Goal: Task Accomplishment & Management: Manage account settings

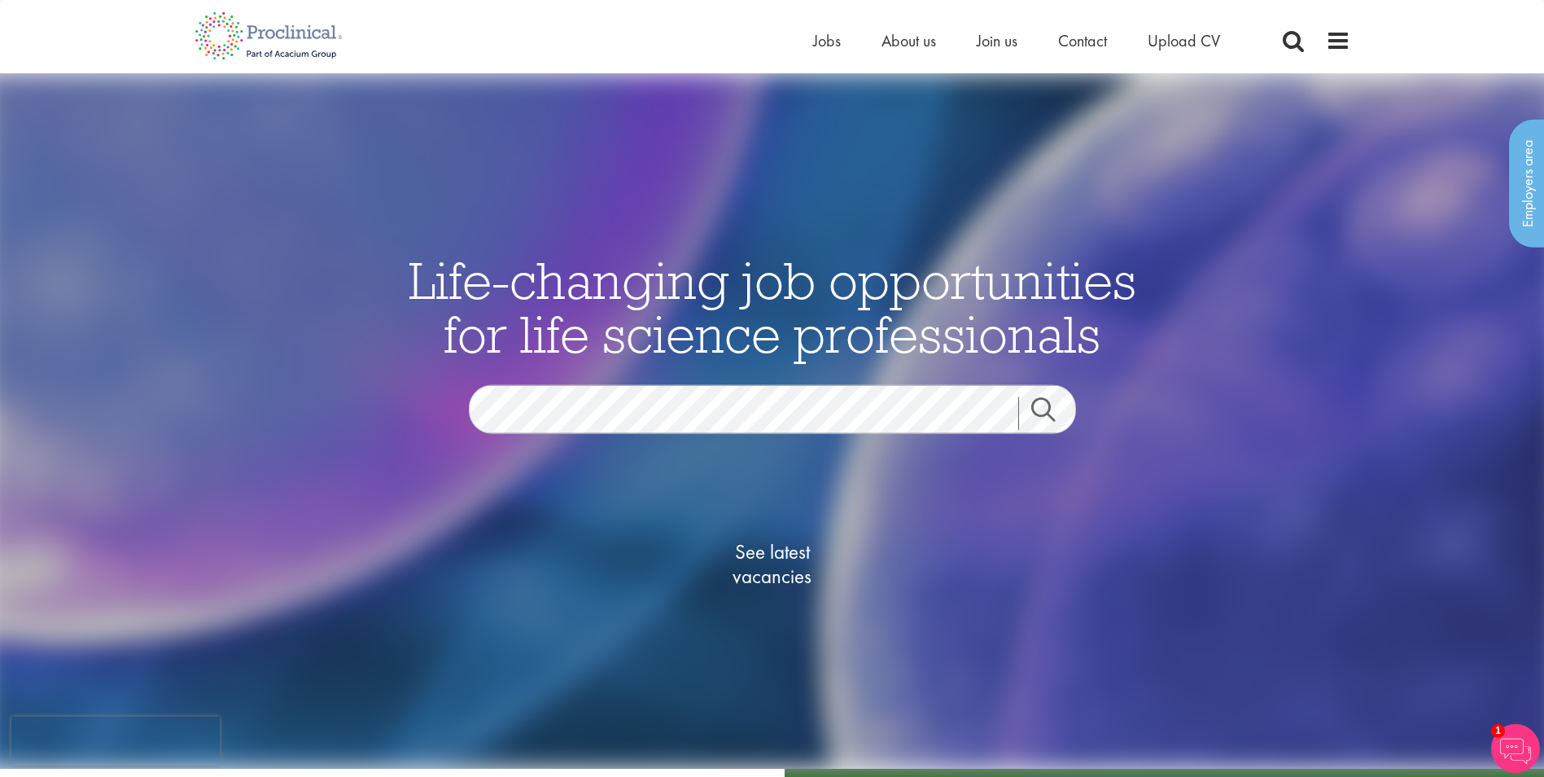
click at [1019, 415] on link "Search" at bounding box center [1053, 412] width 70 height 33
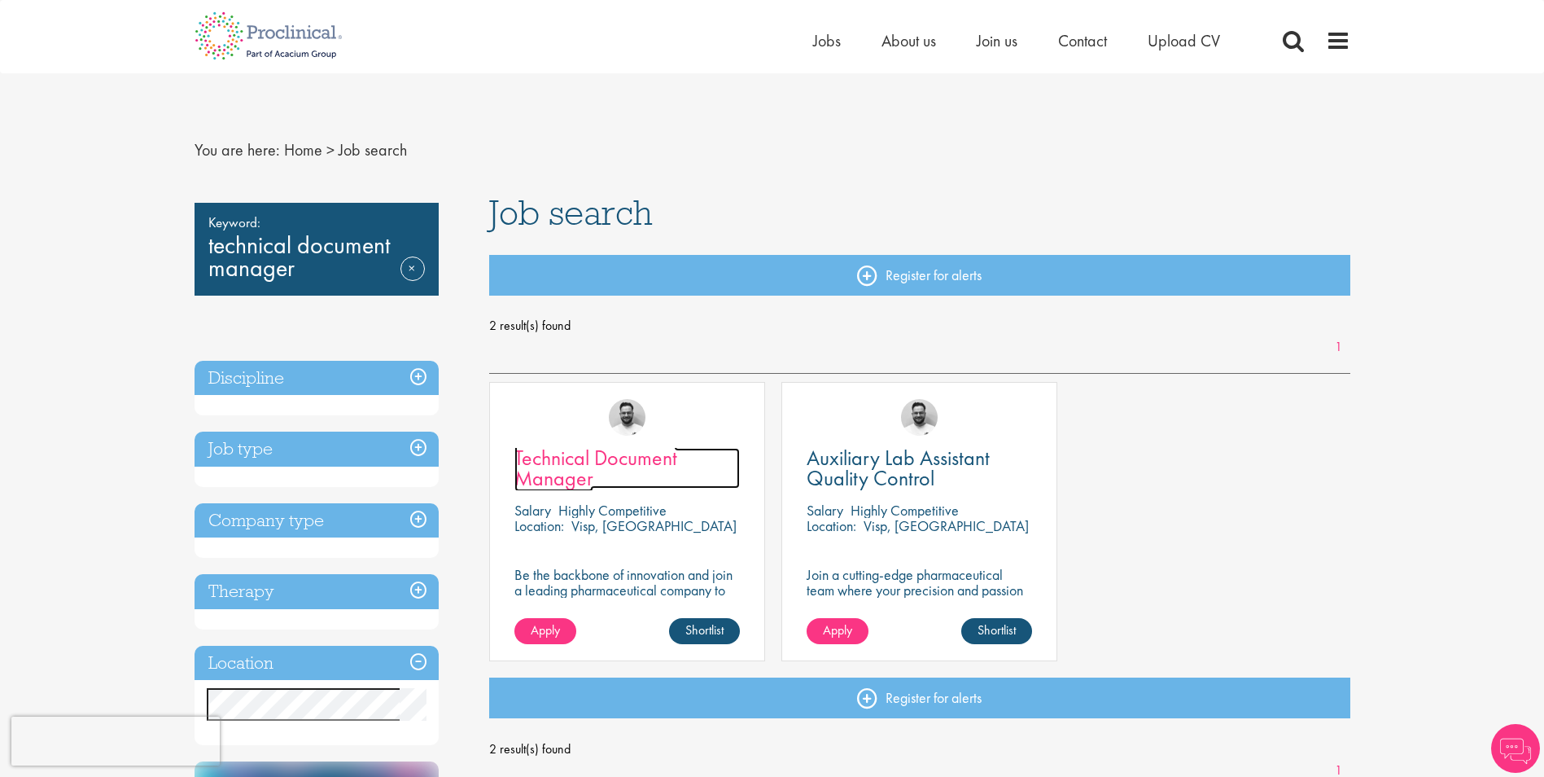
click at [578, 458] on span "Technical Document Manager" at bounding box center [596, 468] width 163 height 48
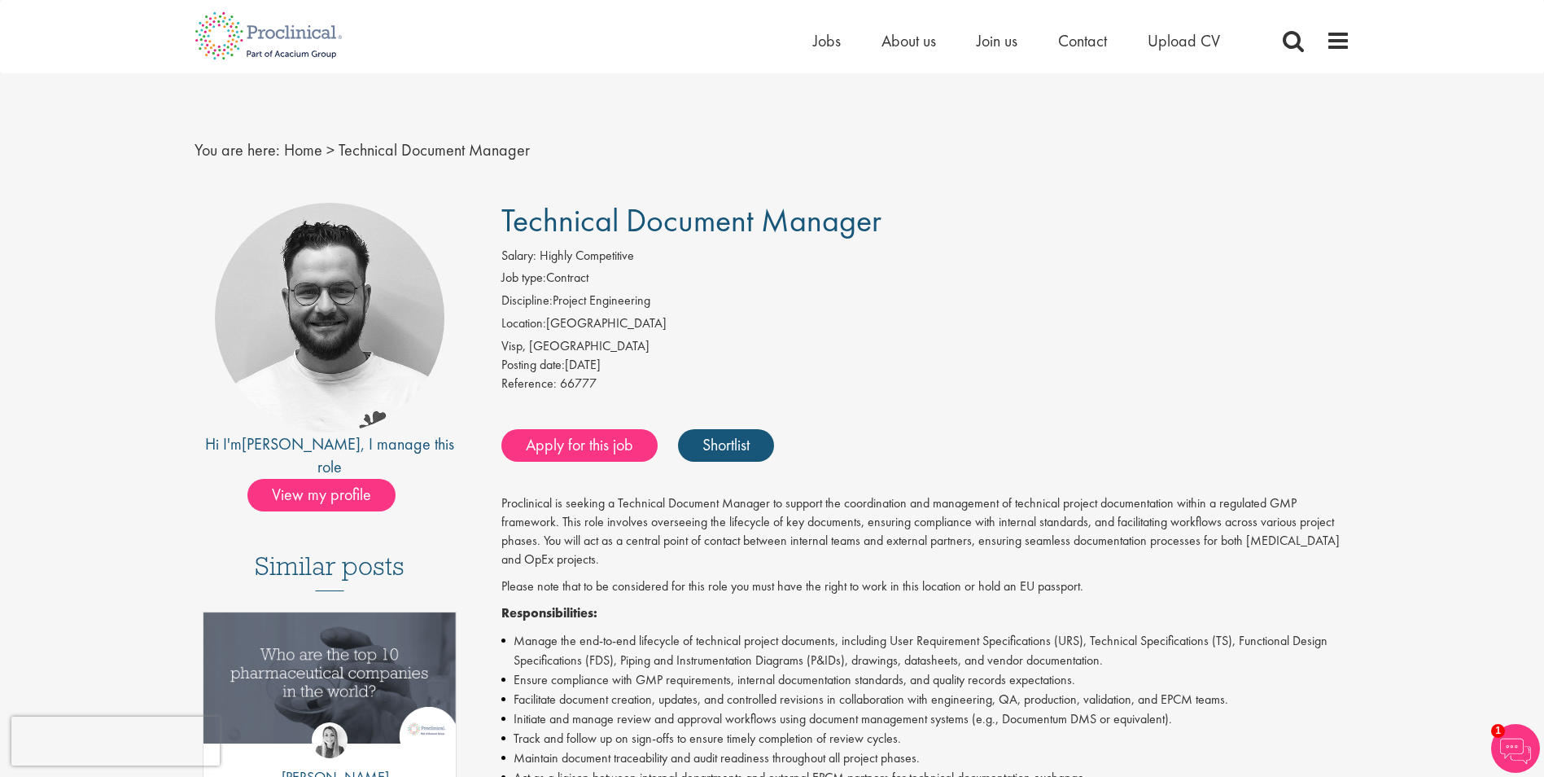
click at [585, 320] on li "Location: Switzerland" at bounding box center [925, 325] width 849 height 23
copy li "[GEOGRAPHIC_DATA]"
click at [304, 552] on h3 "Similar posts" at bounding box center [330, 571] width 150 height 39
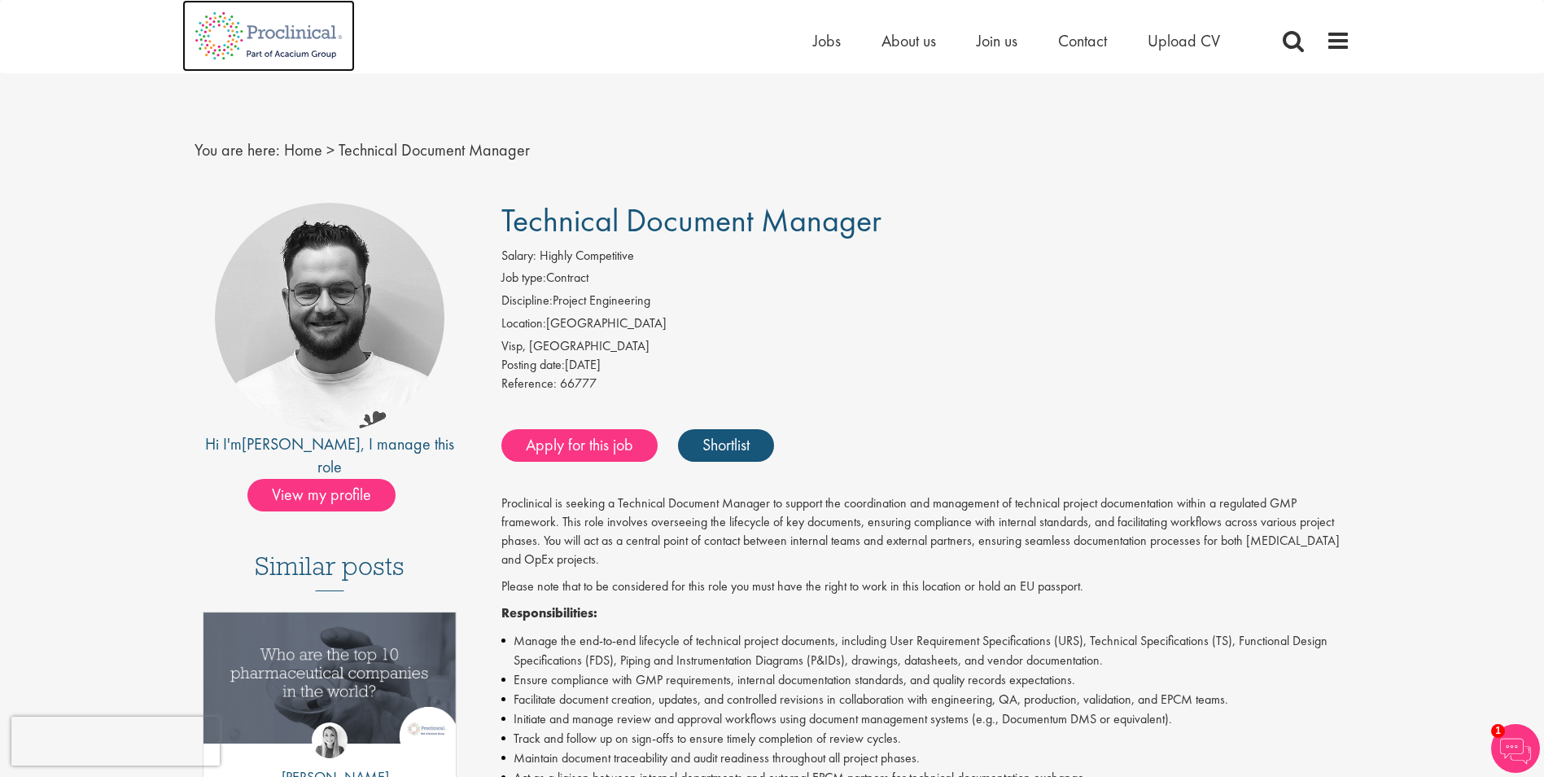
click at [282, 31] on img at bounding box center [268, 36] width 173 height 72
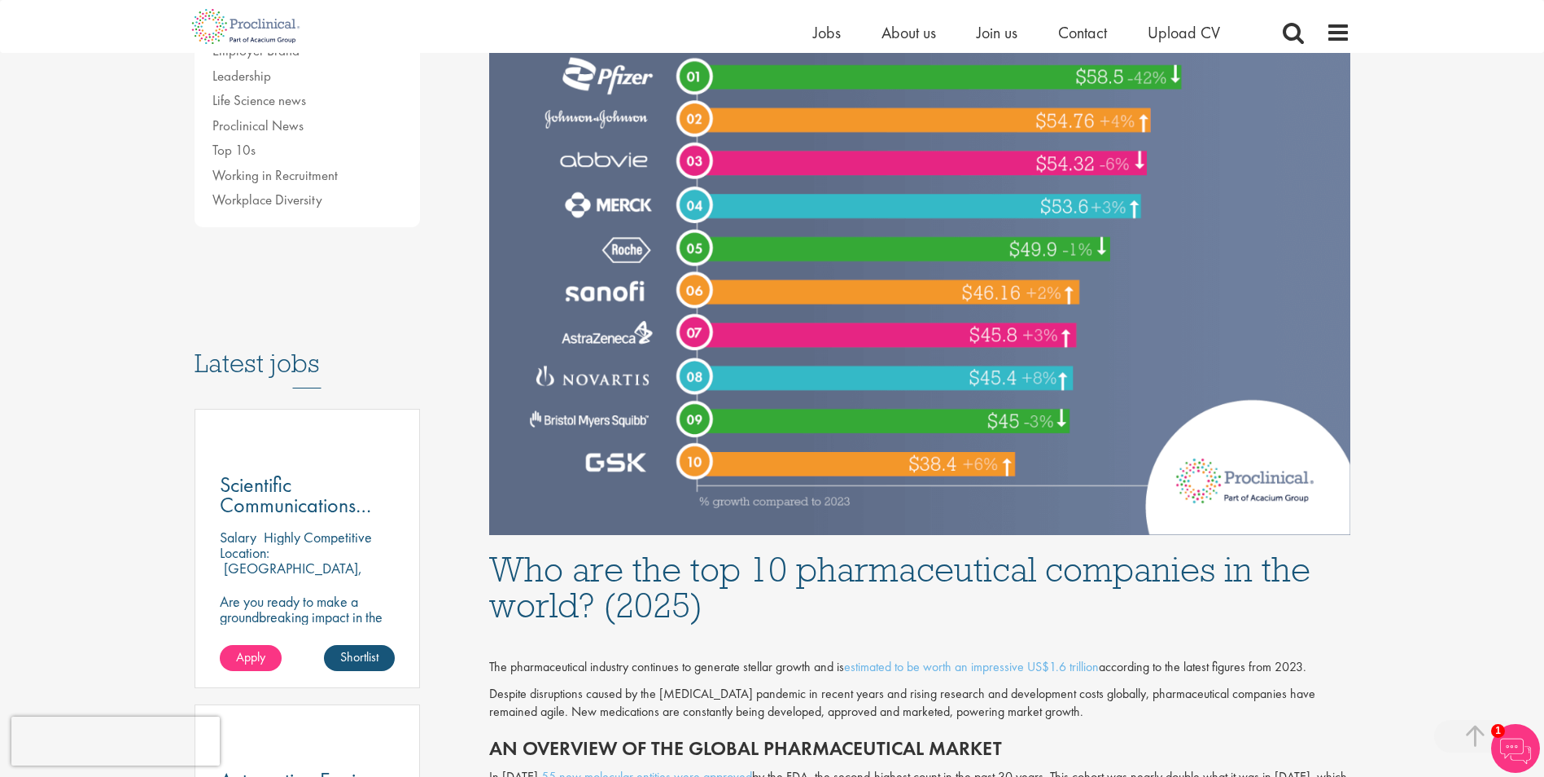
scroll to position [407, 0]
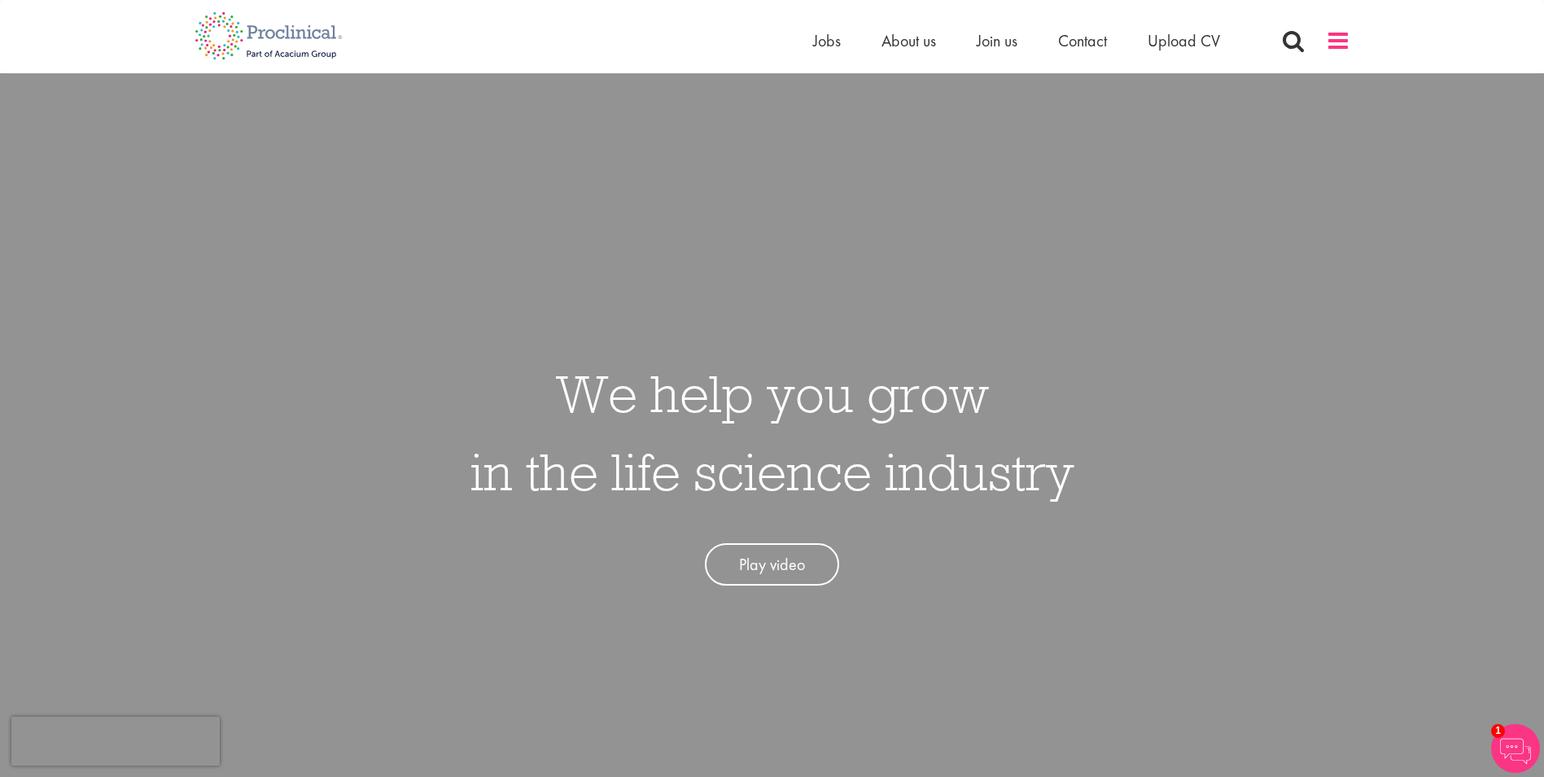
click at [1342, 40] on span at bounding box center [1338, 40] width 24 height 24
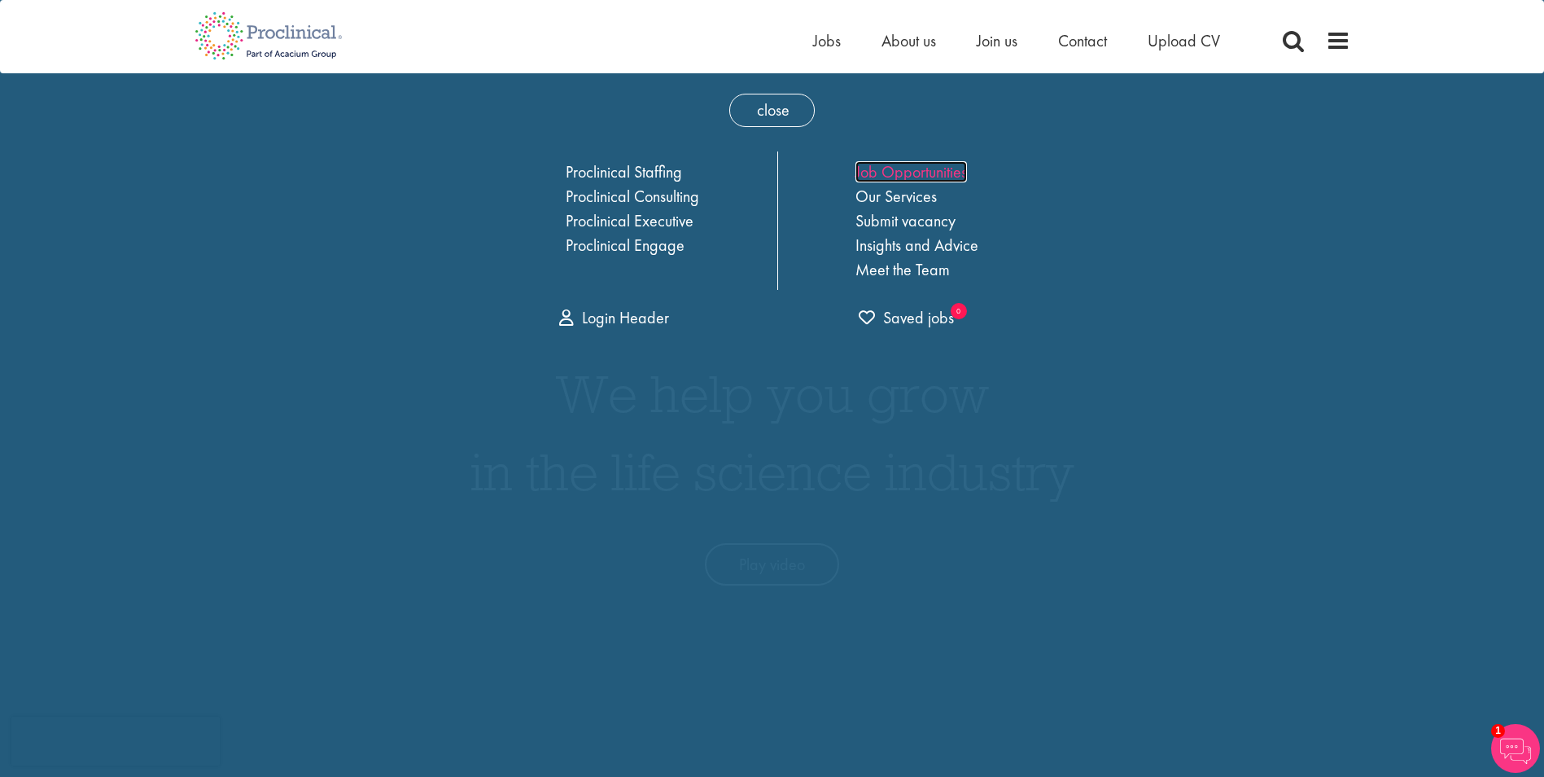
click at [891, 164] on link "Job Opportunities" at bounding box center [912, 171] width 112 height 21
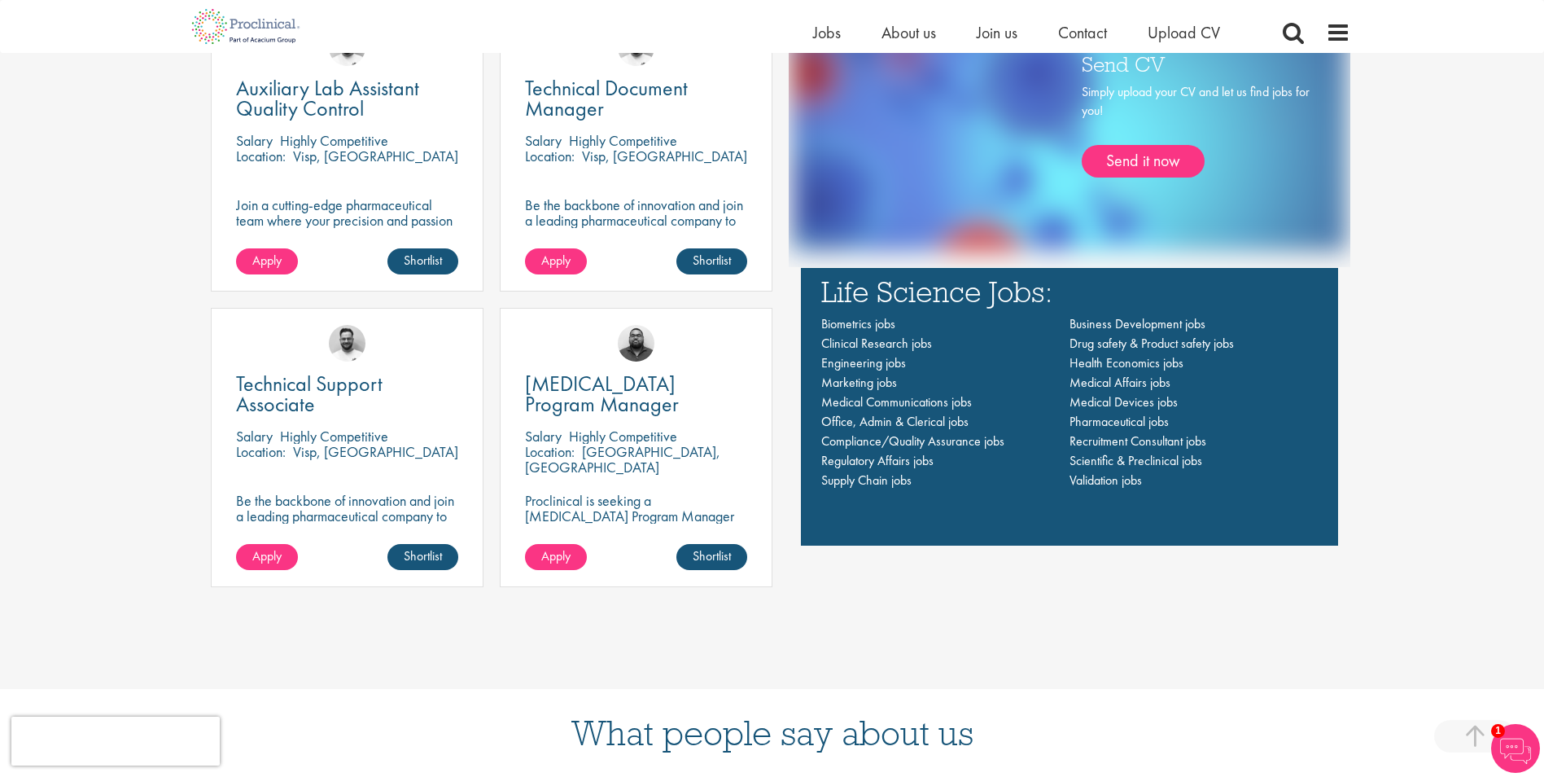
scroll to position [1140, 0]
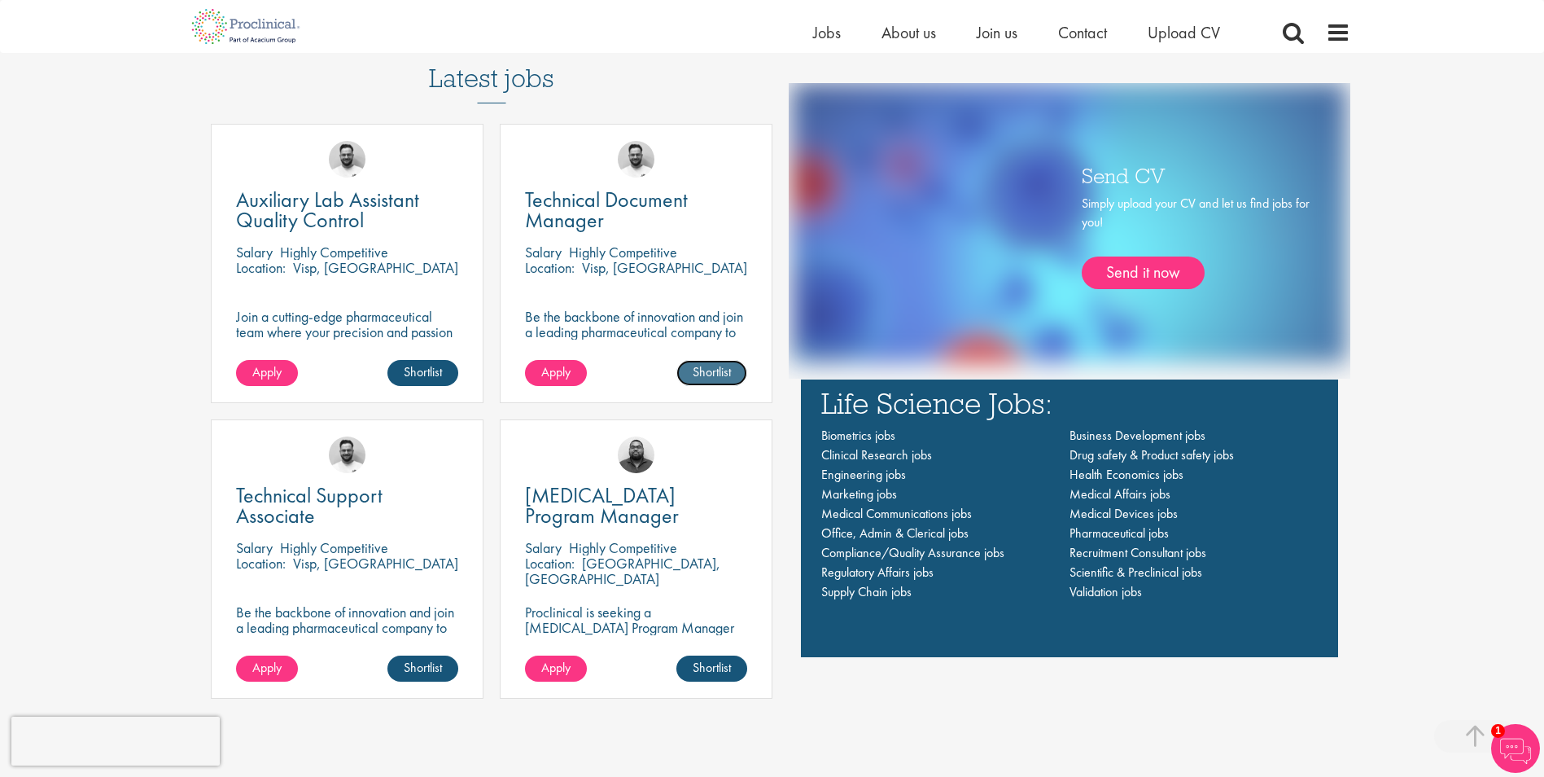
click at [725, 375] on link "Shortlist" at bounding box center [712, 373] width 71 height 26
click at [715, 372] on link "Shortlisted" at bounding box center [705, 373] width 84 height 26
click at [867, 476] on span "Engineering jobs" at bounding box center [863, 474] width 85 height 17
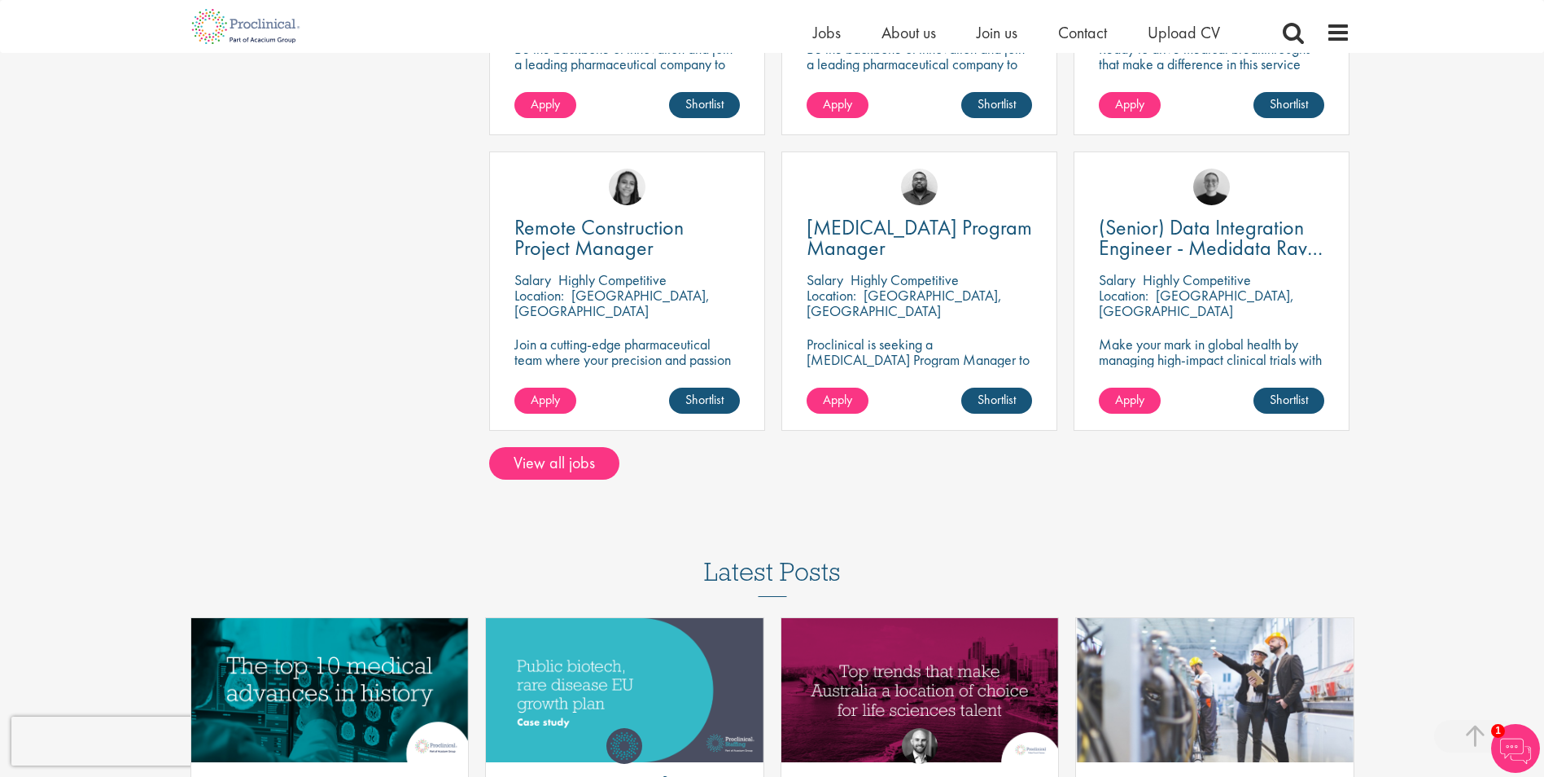
scroll to position [1140, 0]
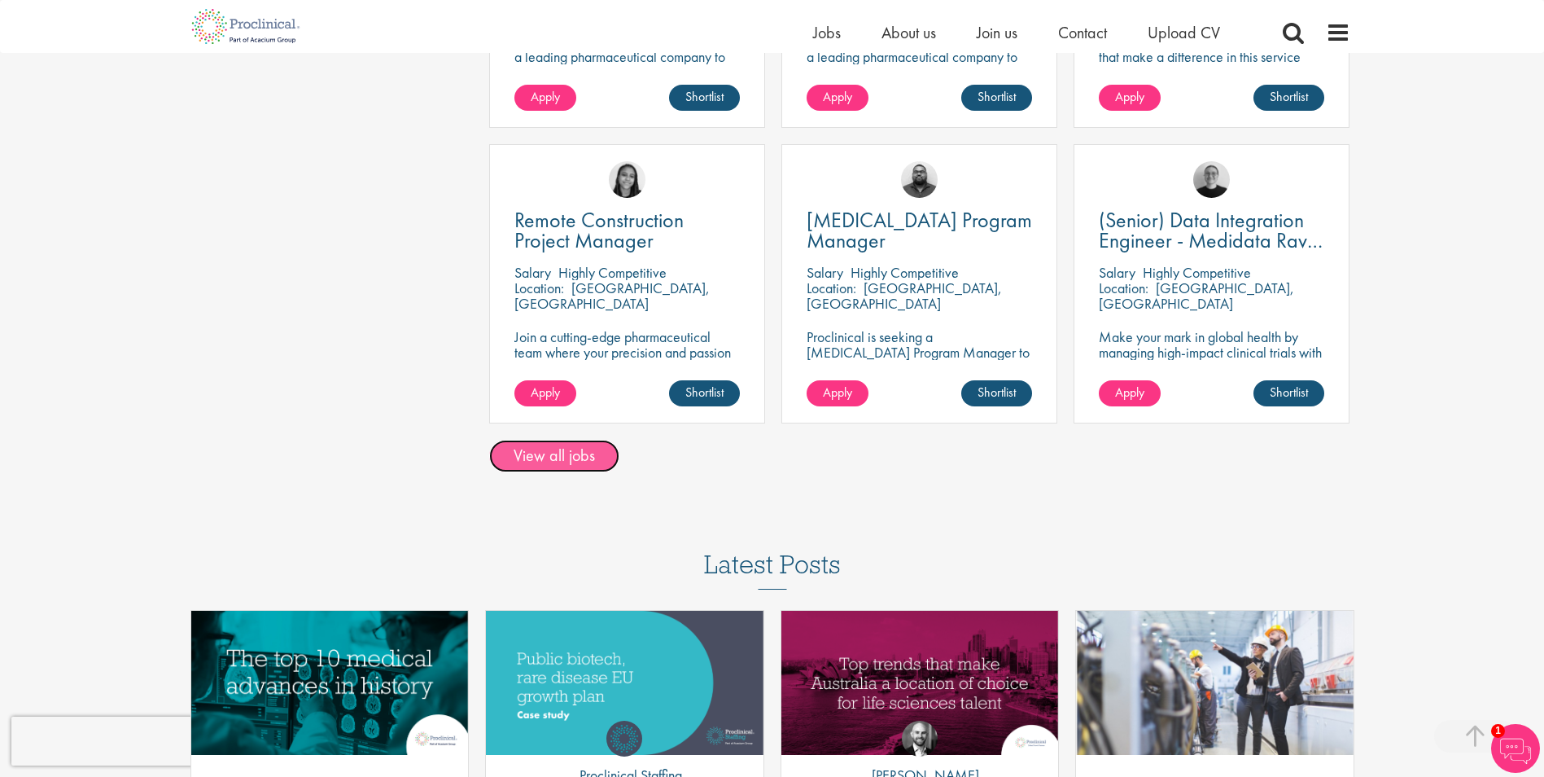
click at [554, 467] on link "View all jobs" at bounding box center [554, 456] width 130 height 33
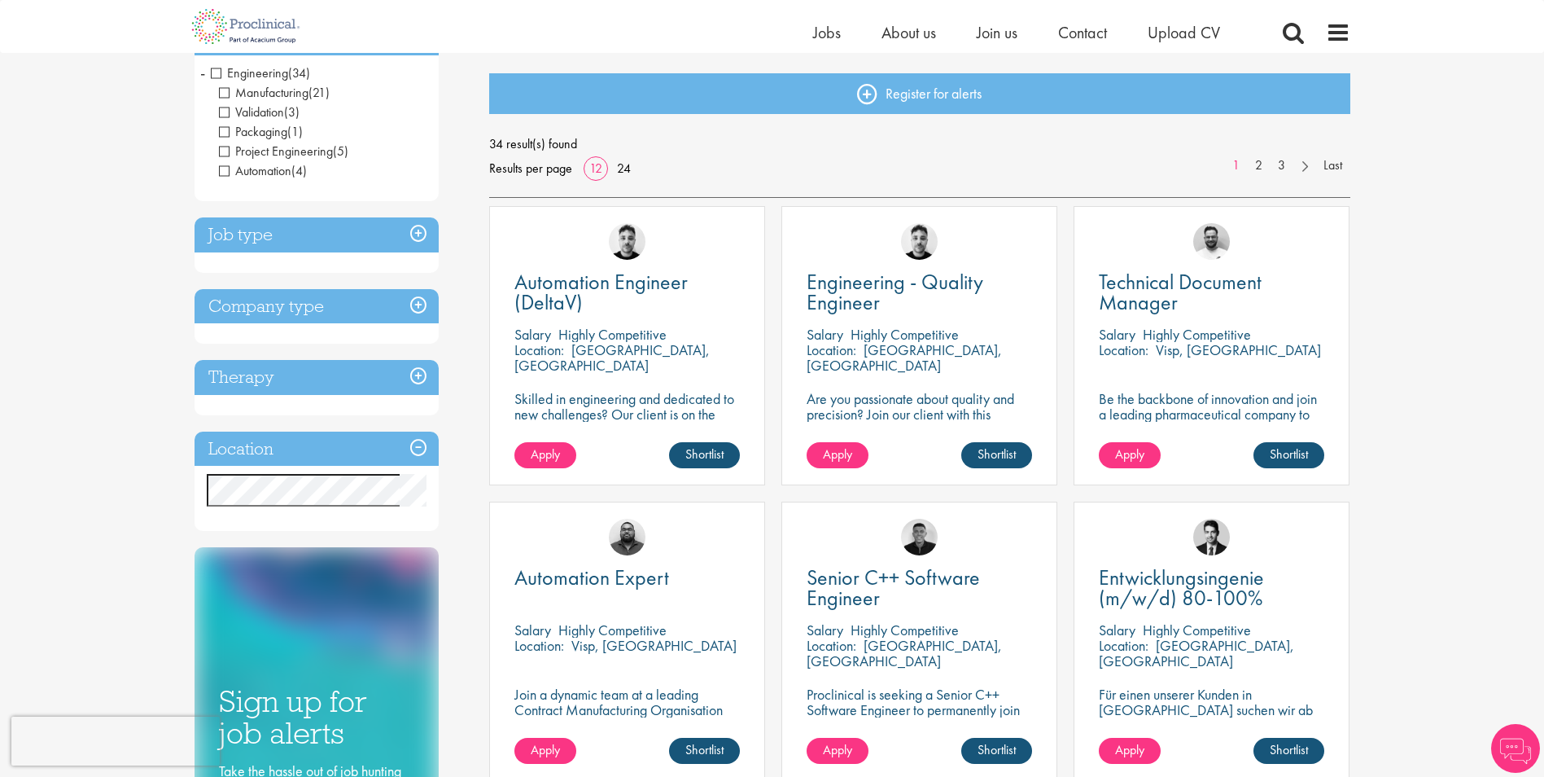
scroll to position [163, 0]
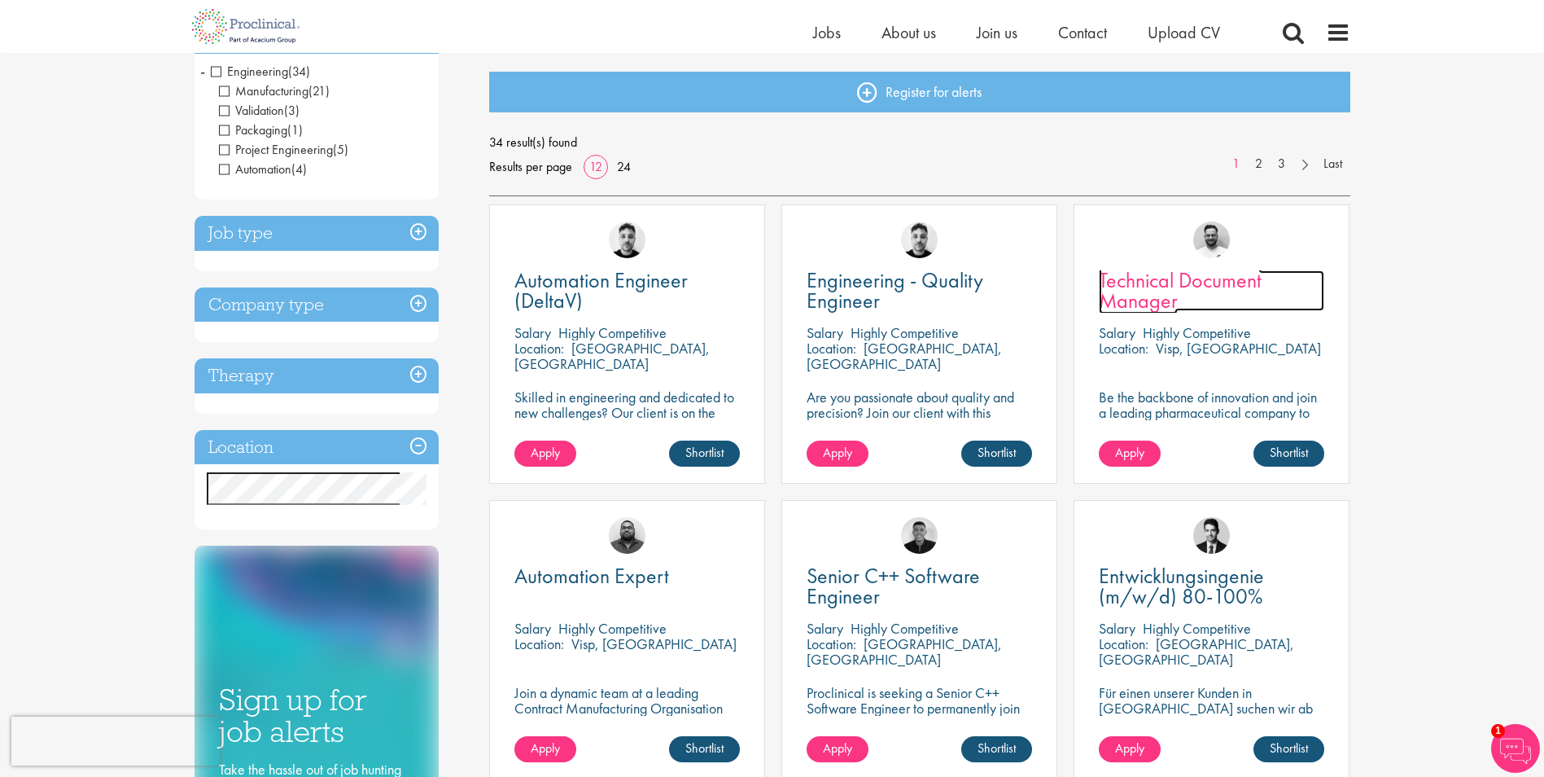
click at [1235, 270] on span "Technical Document Manager" at bounding box center [1180, 290] width 163 height 48
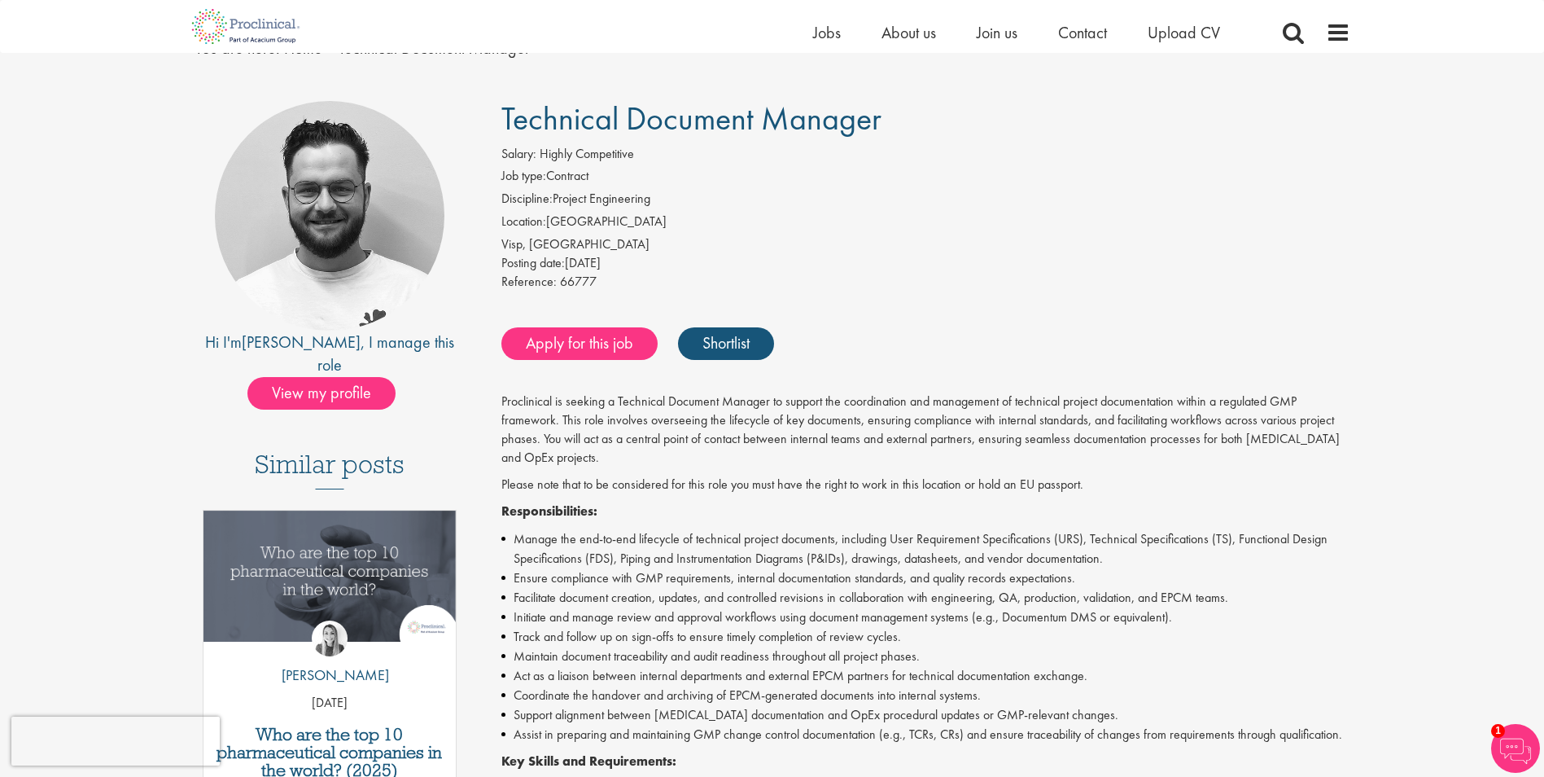
scroll to position [93, 0]
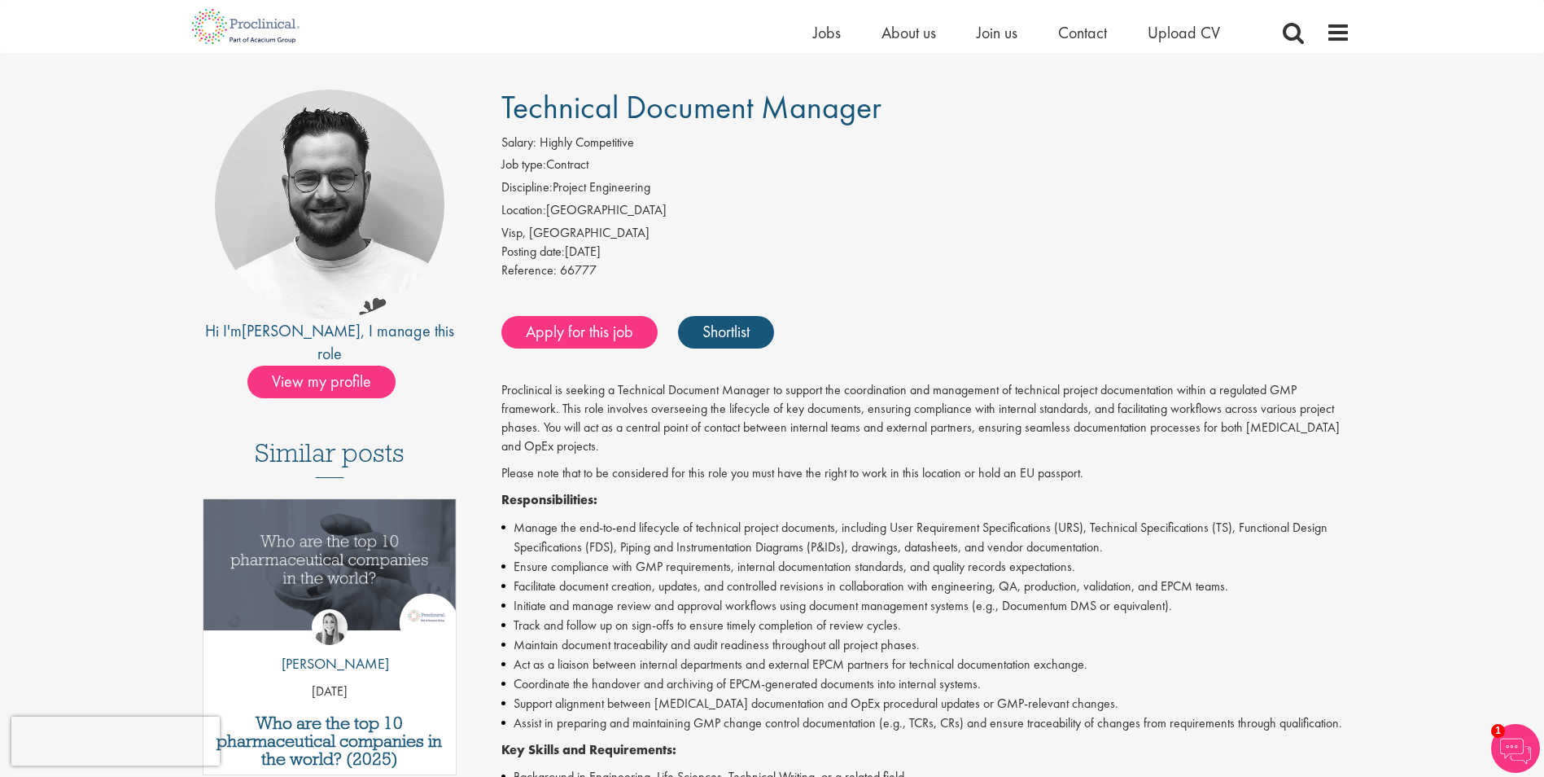
click at [986, 199] on li "Discipline: Project Engineering" at bounding box center [925, 189] width 849 height 23
click at [210, 27] on img at bounding box center [246, 26] width 128 height 53
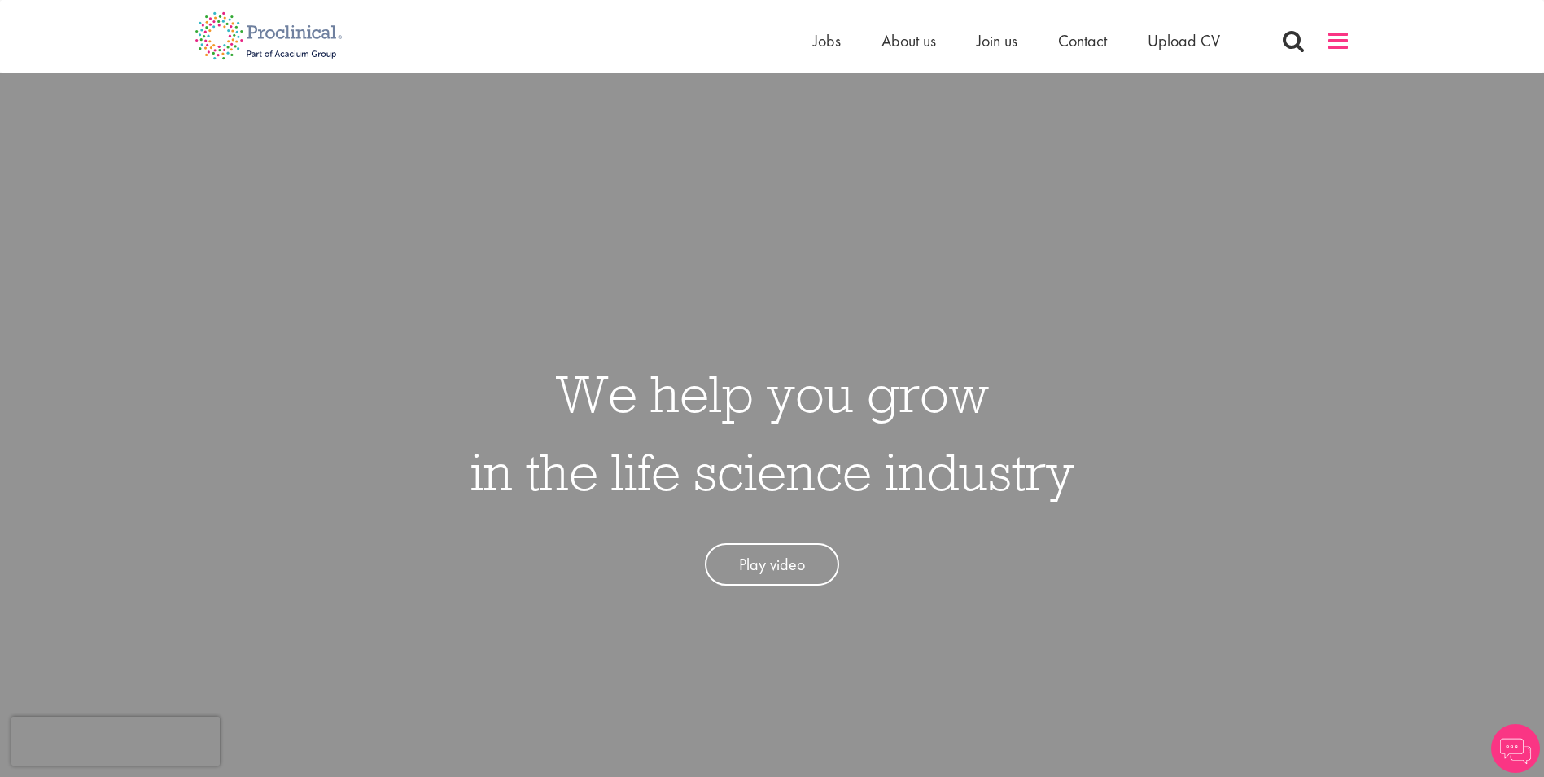
click at [1342, 46] on span at bounding box center [1338, 40] width 24 height 24
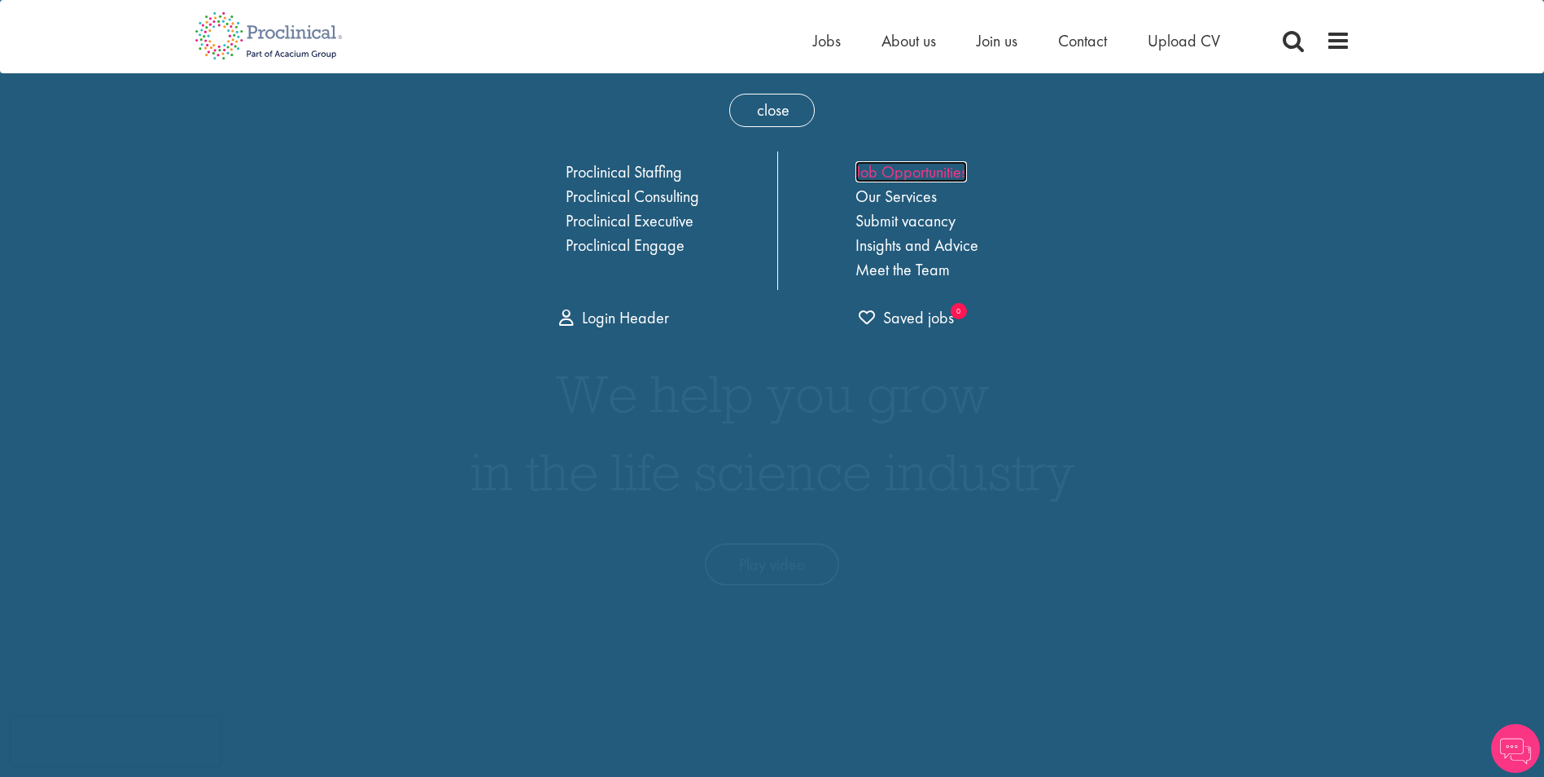
click at [898, 167] on link "Job Opportunities" at bounding box center [912, 171] width 112 height 21
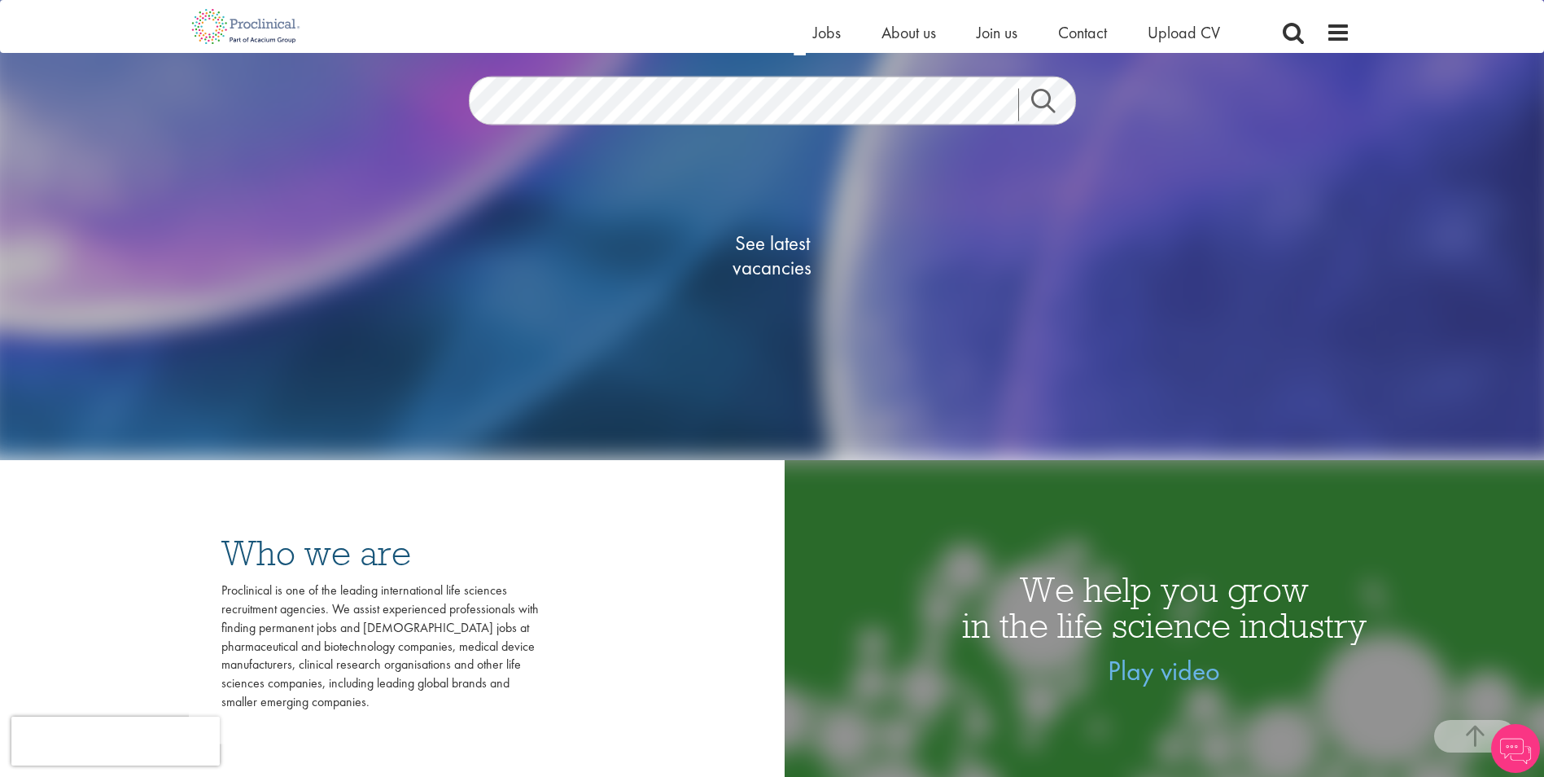
scroll to position [81, 0]
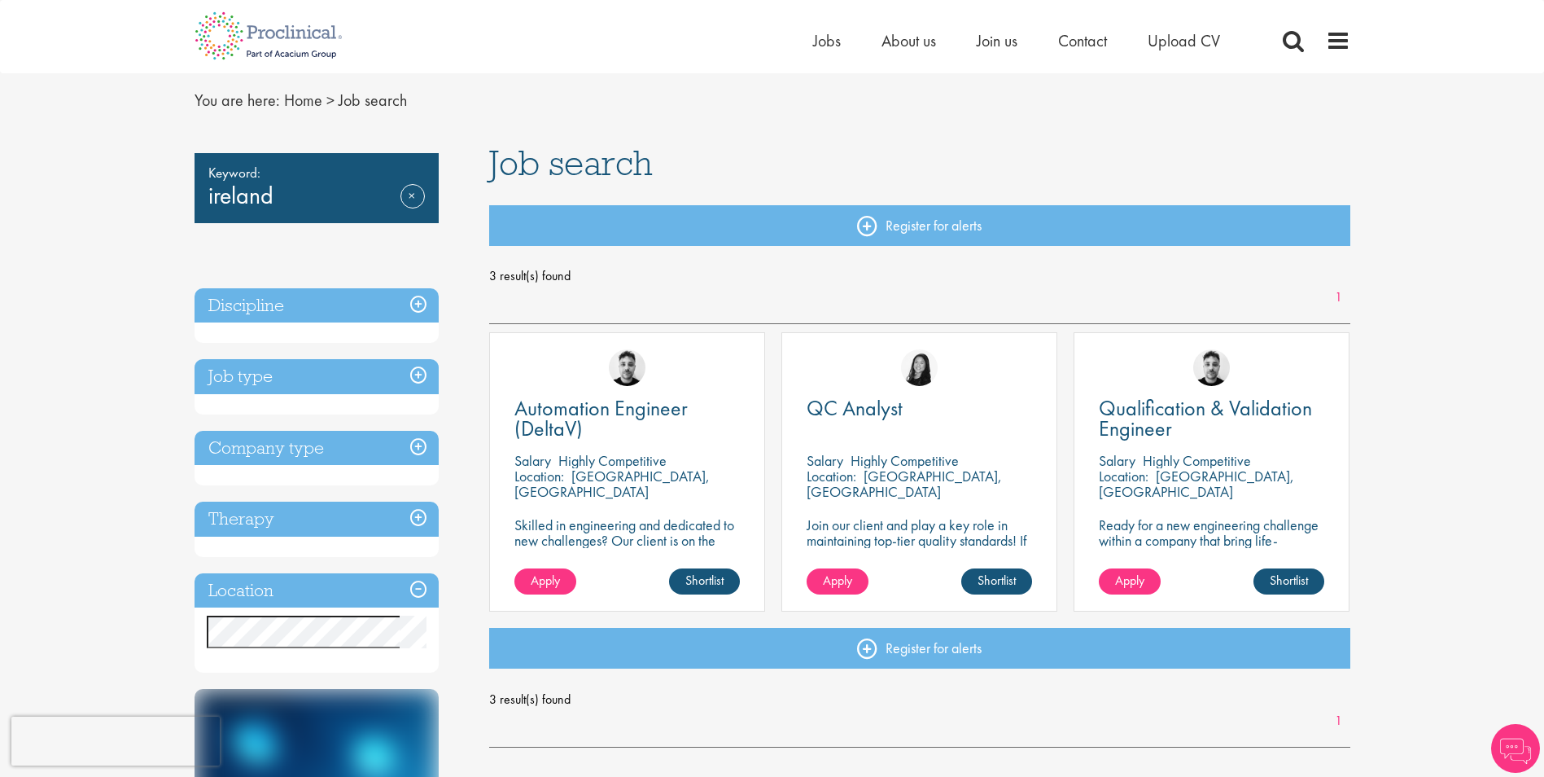
scroll to position [163, 0]
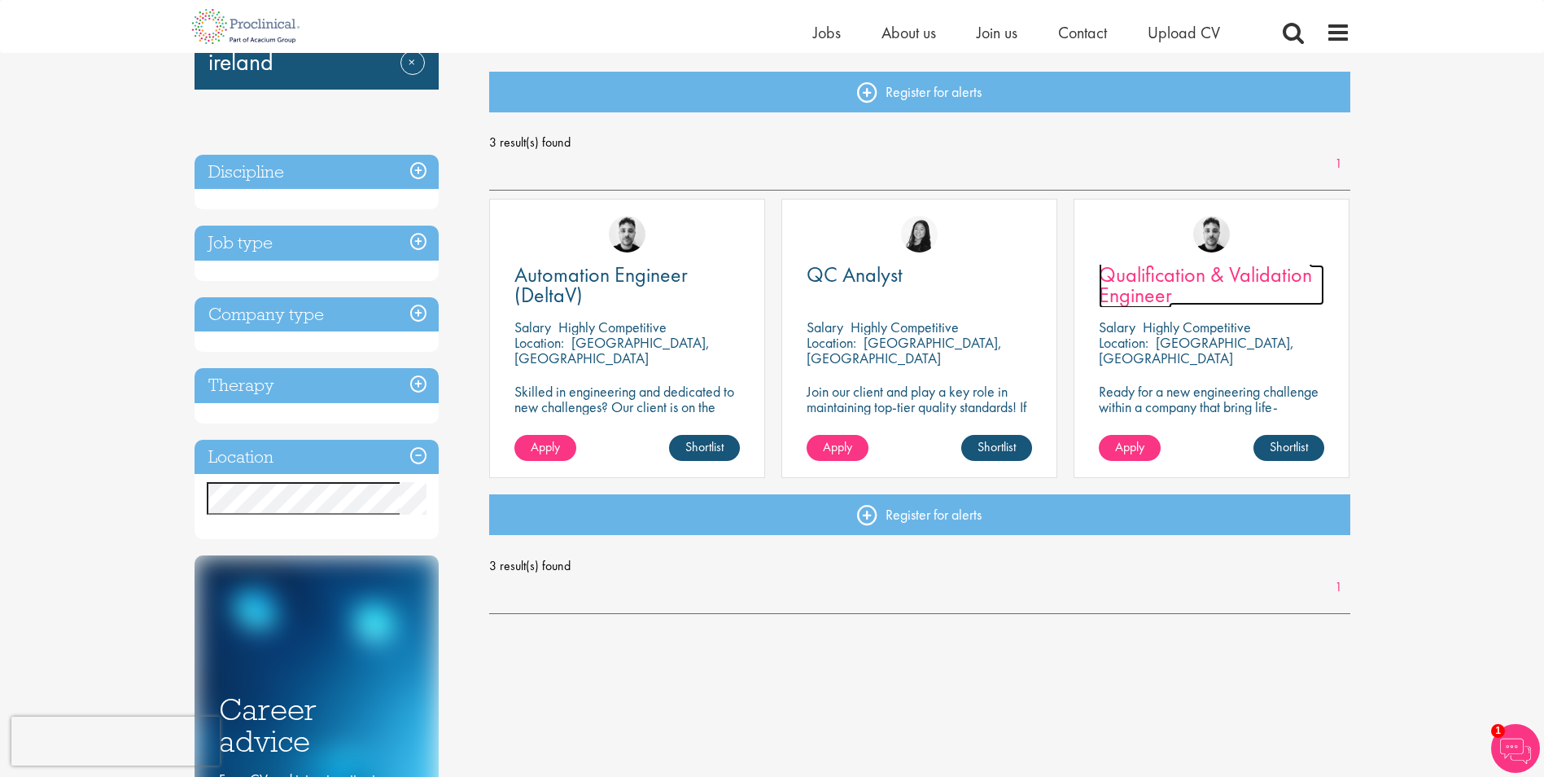
click at [1206, 283] on span "Qualification & Validation Engineer" at bounding box center [1205, 285] width 213 height 48
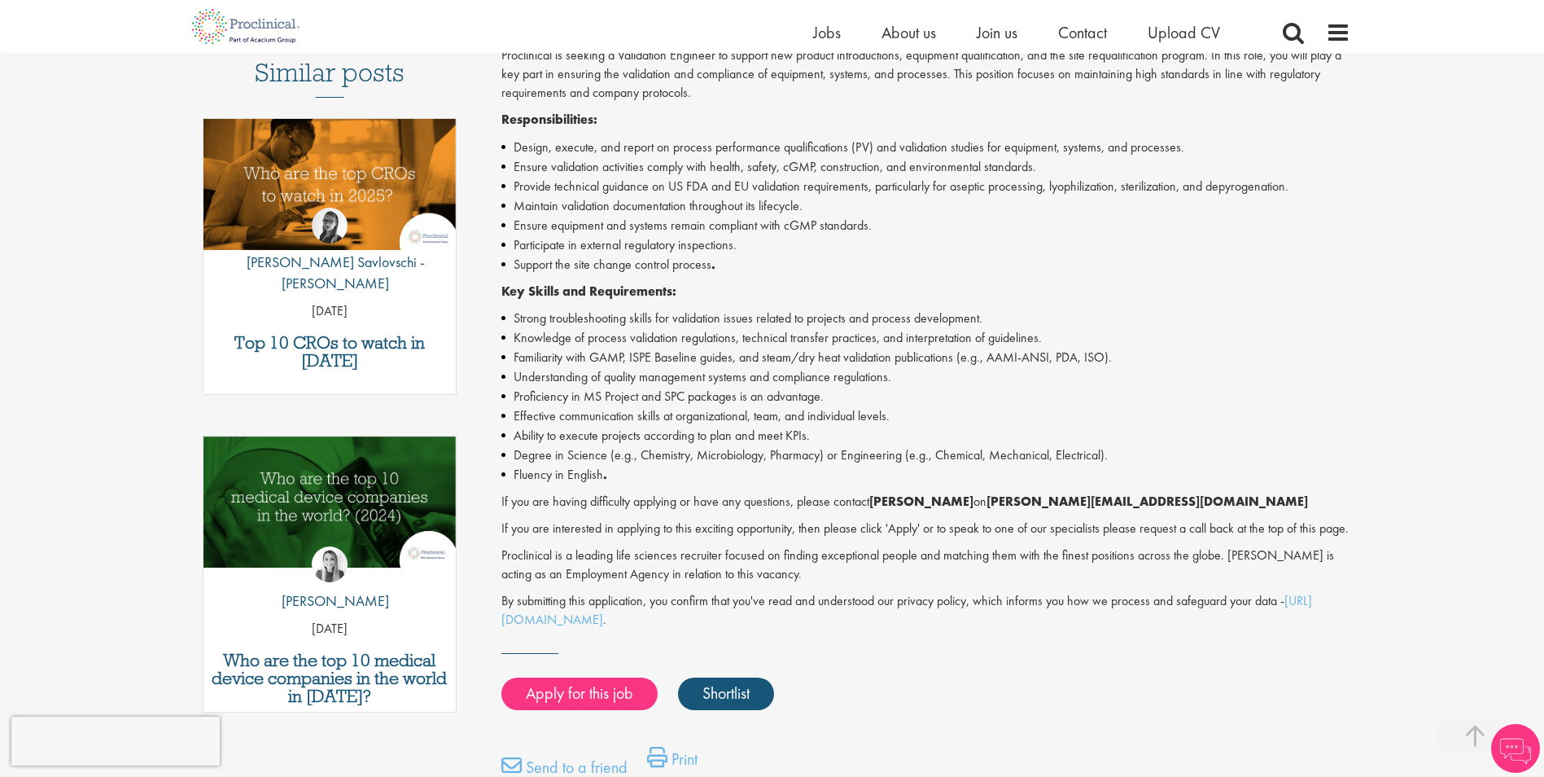
scroll to position [407, 0]
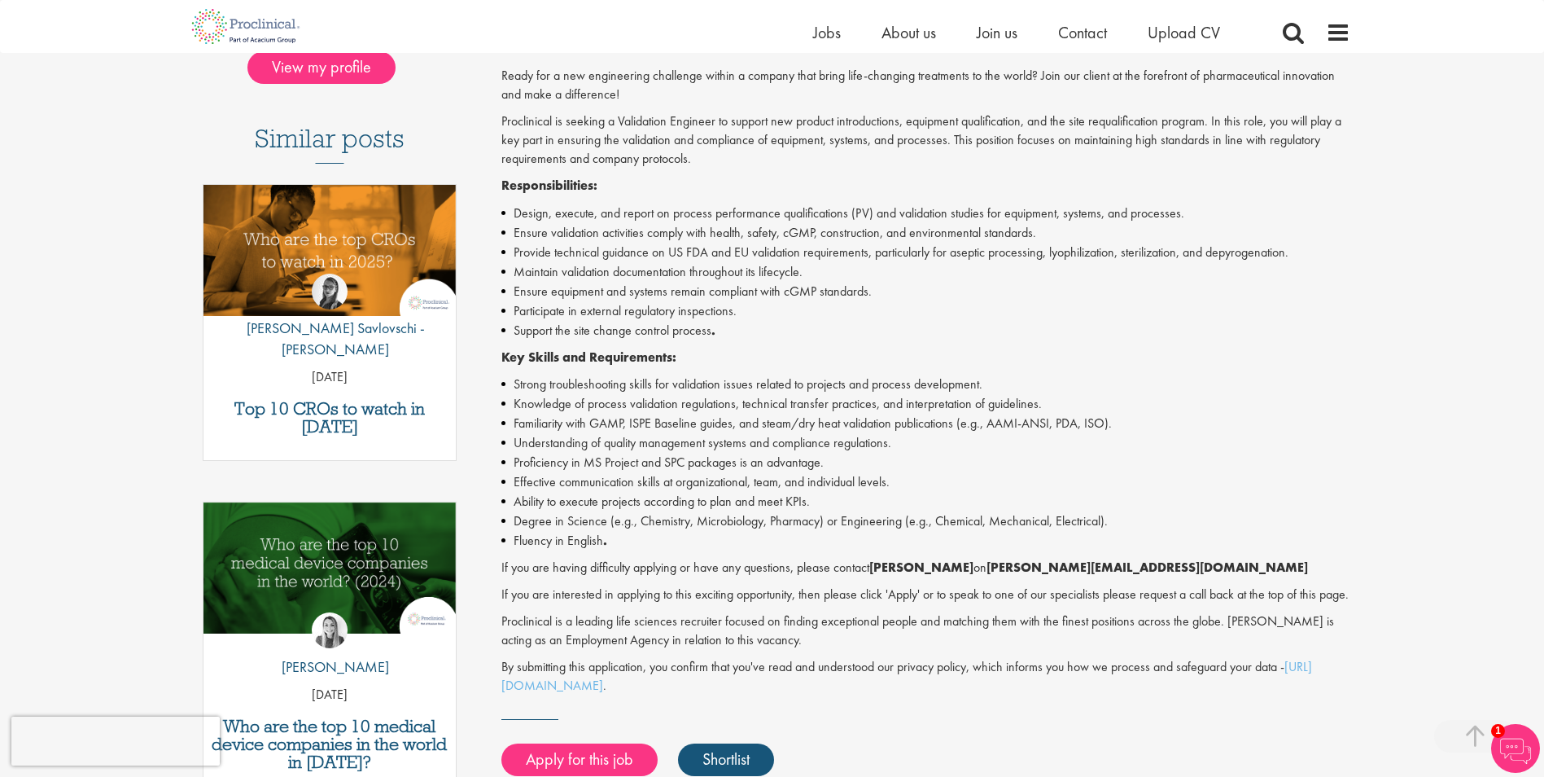
drag, startPoint x: 1088, startPoint y: 534, endPoint x: 814, endPoint y: 199, distance: 432.8
click at [814, 199] on div "Ready for a new engineering challenge within a company that bring life-changing…" at bounding box center [925, 381] width 849 height 628
